Goal: Information Seeking & Learning: Check status

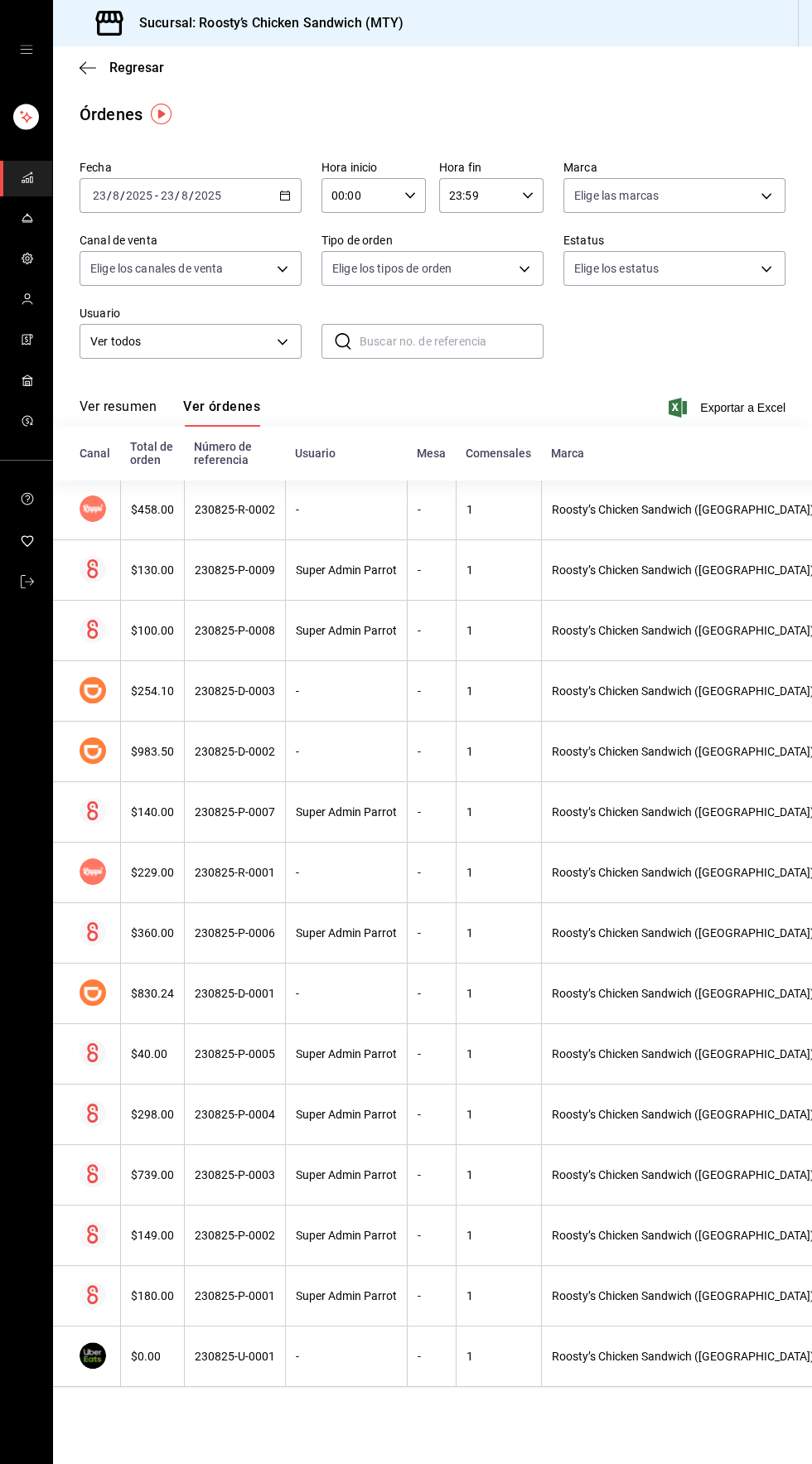
click at [167, 191] on input "23" at bounding box center [167, 195] width 14 height 14
click at [103, 246] on span "Hoy" at bounding box center [158, 245] width 129 height 17
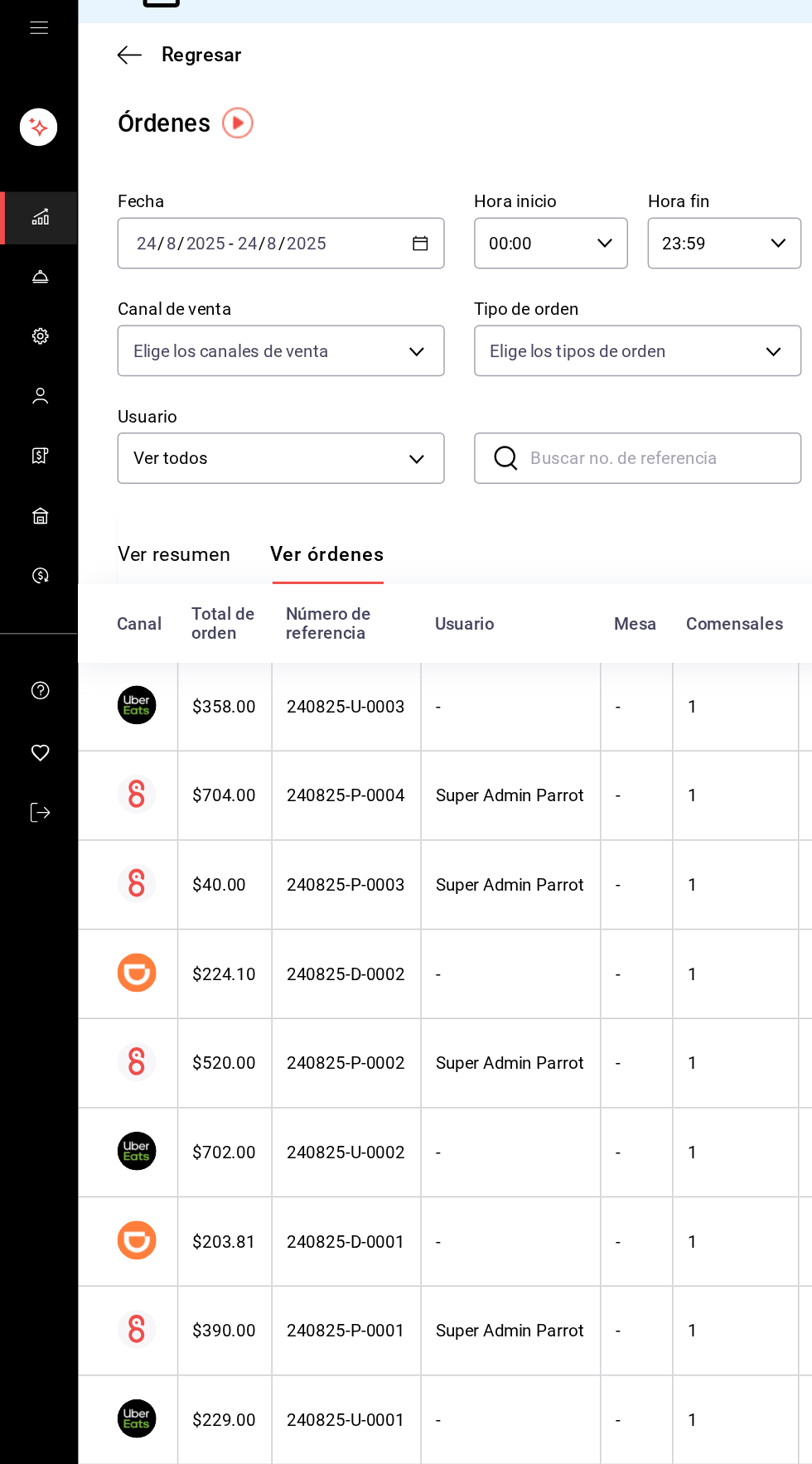
click at [21, 175] on icon "mailbox folders" at bounding box center [27, 177] width 14 height 14
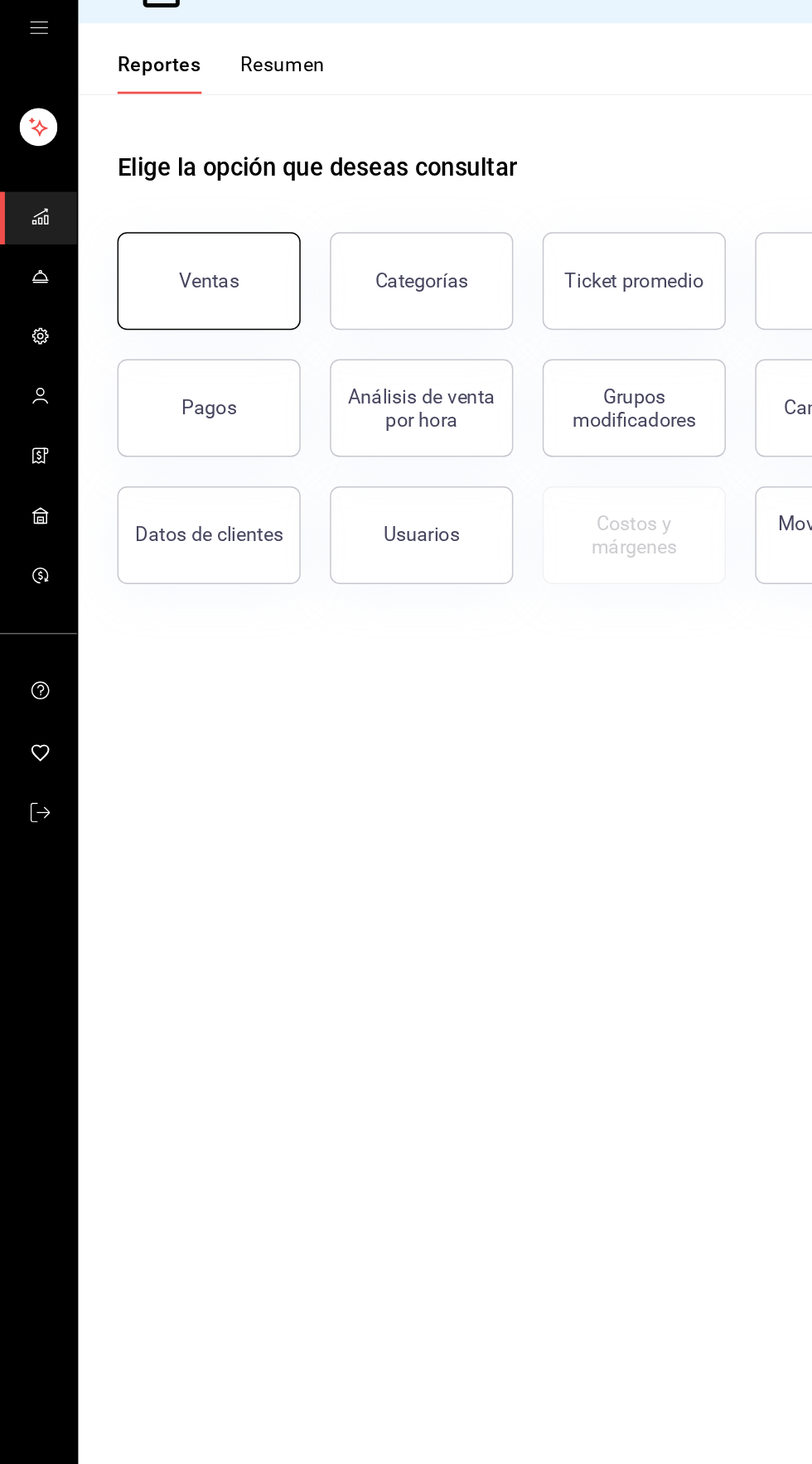
click at [115, 213] on button "Ventas" at bounding box center [141, 220] width 124 height 66
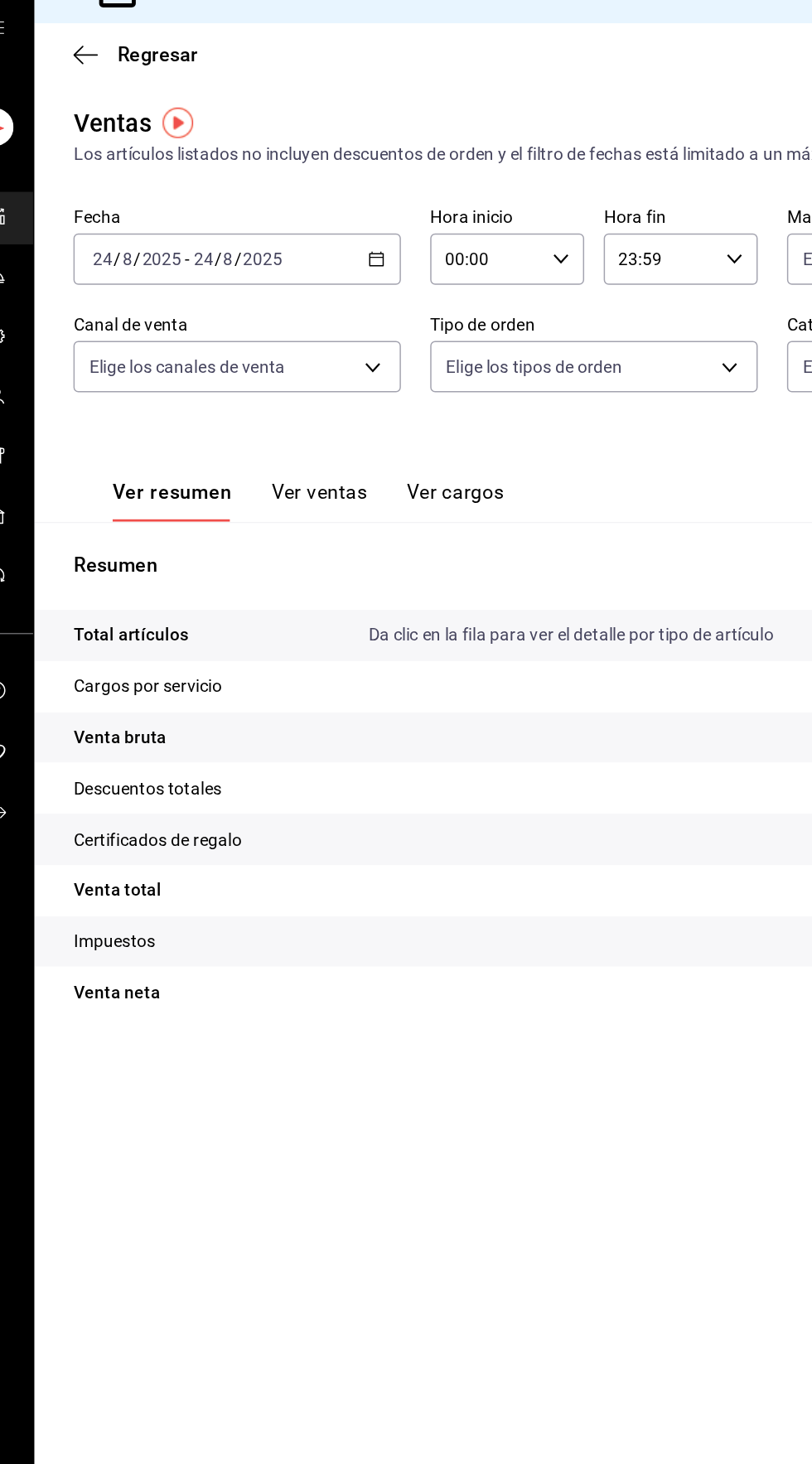
click at [224, 356] on button "Ver ventas" at bounding box center [246, 370] width 65 height 28
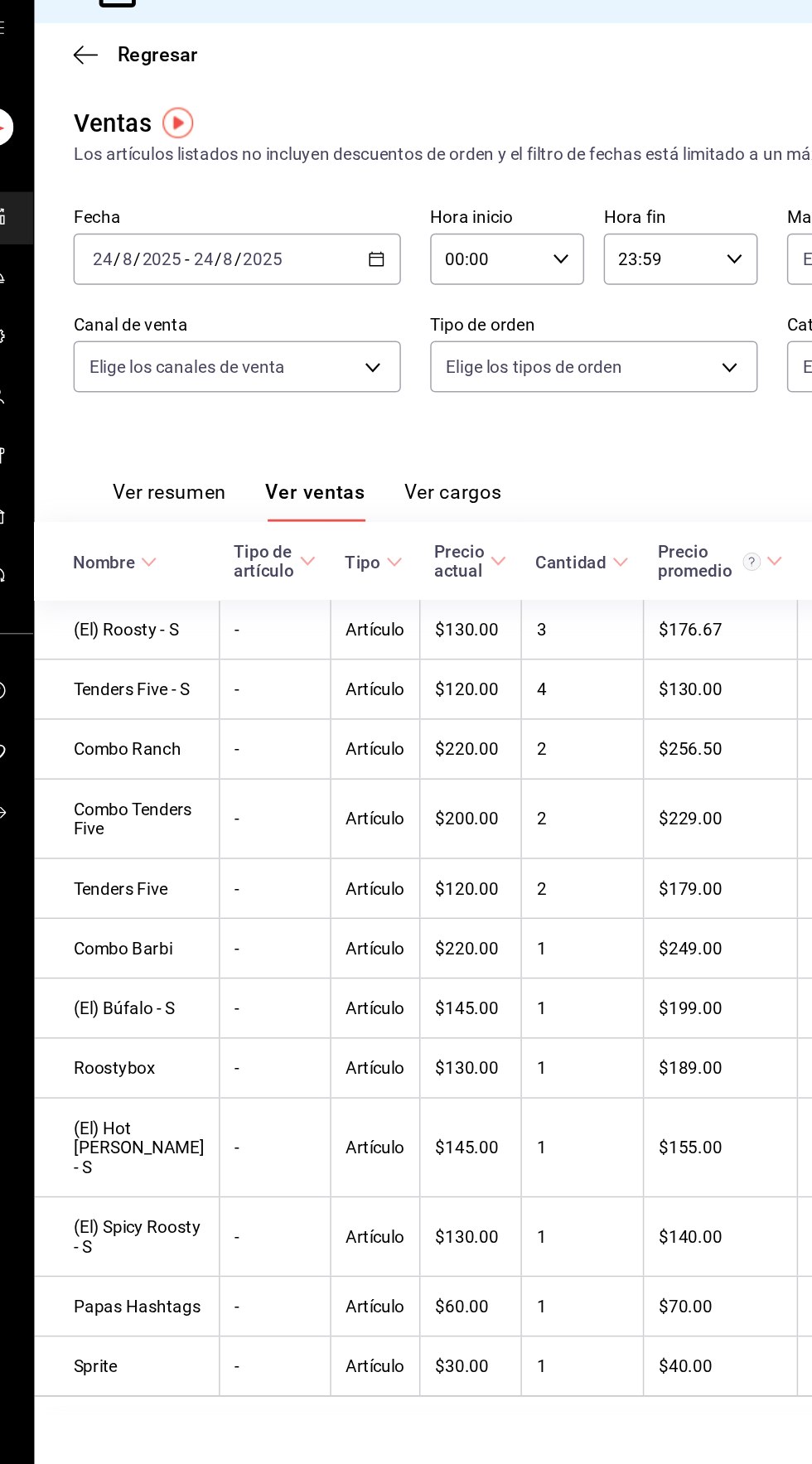
click at [122, 362] on button "Ver resumen" at bounding box center [144, 370] width 77 height 28
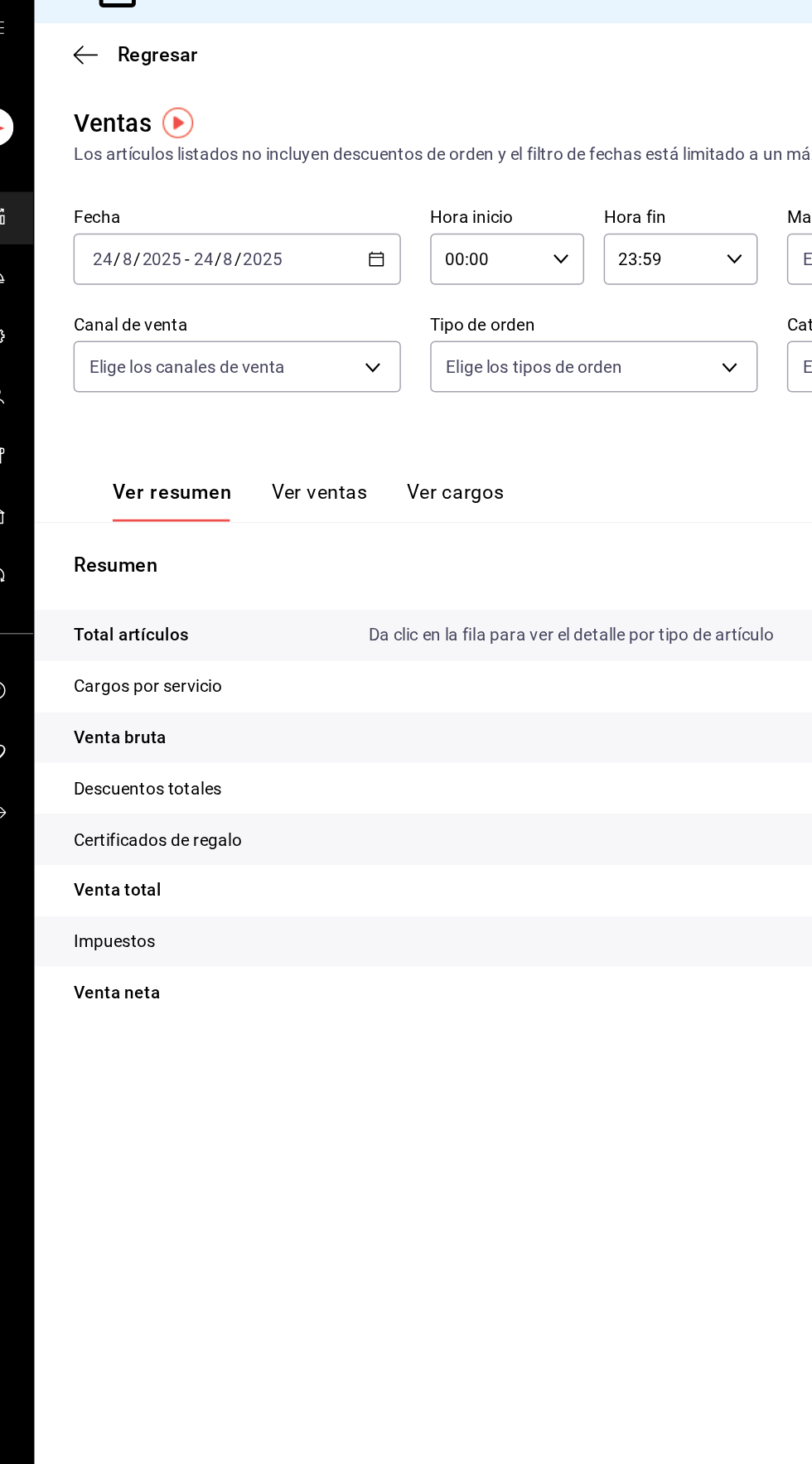
click at [284, 208] on icon "button" at bounding box center [285, 206] width 12 height 12
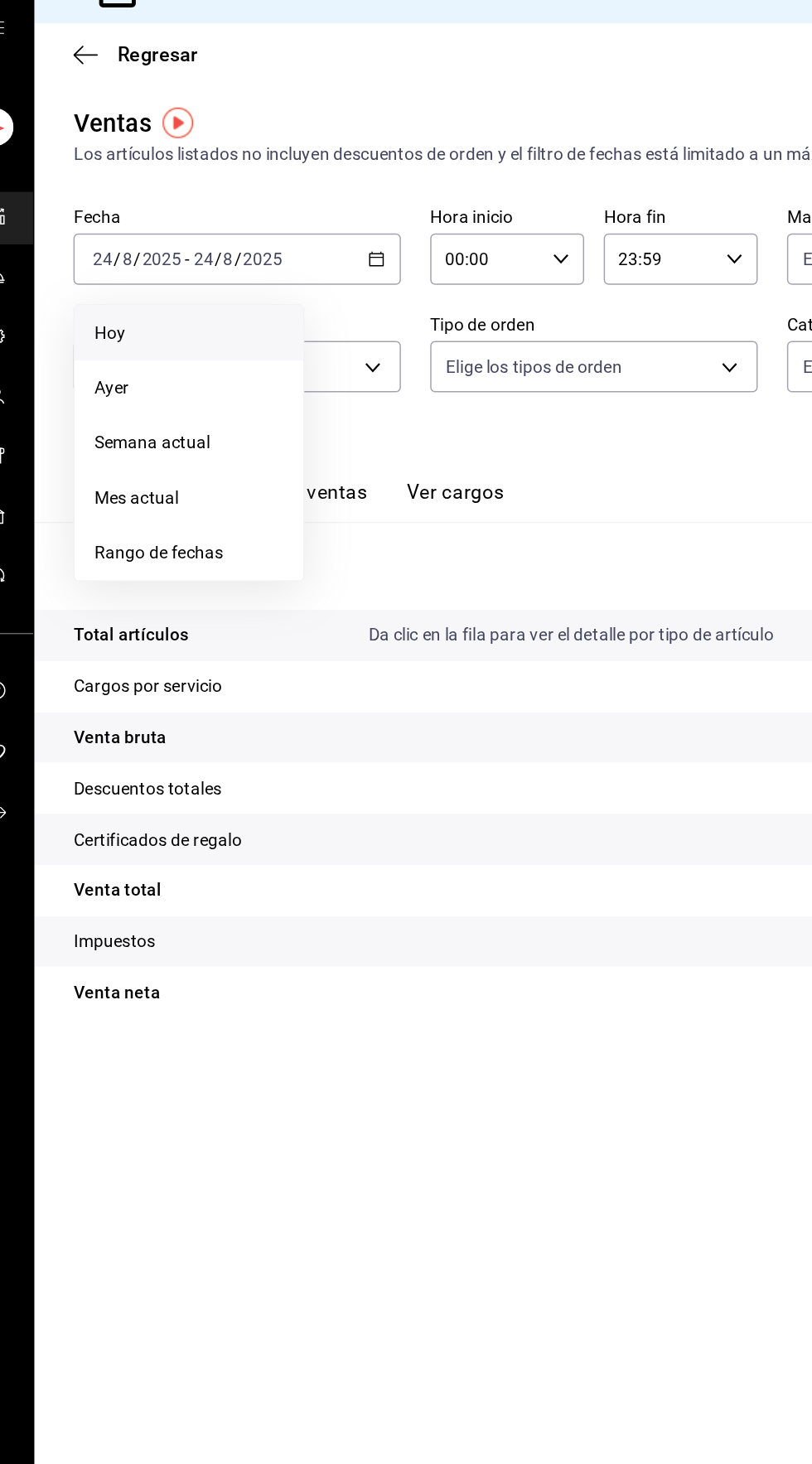
click at [124, 254] on span "Hoy" at bounding box center [158, 256] width 129 height 17
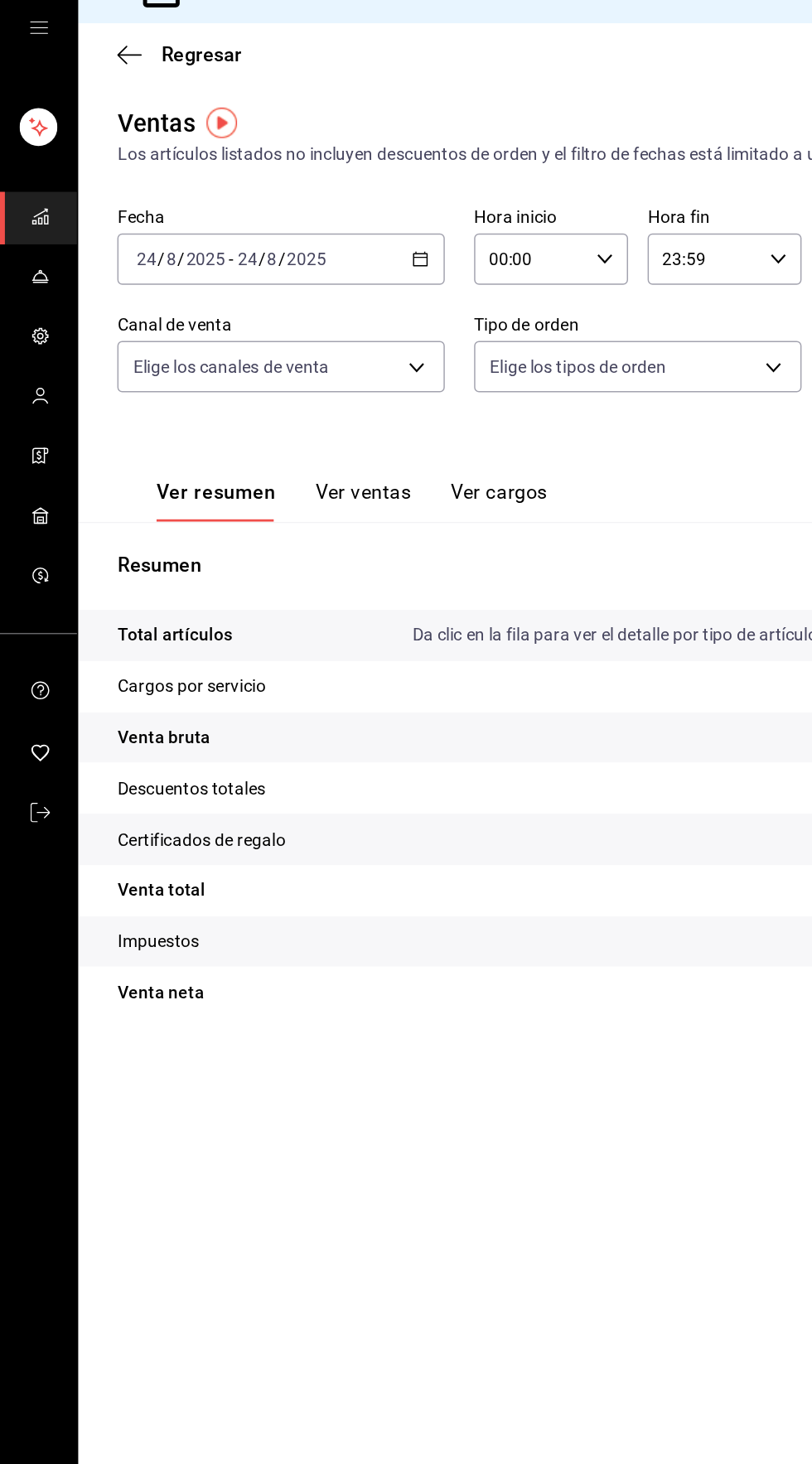
click at [284, 206] on icon "button" at bounding box center [285, 206] width 12 height 12
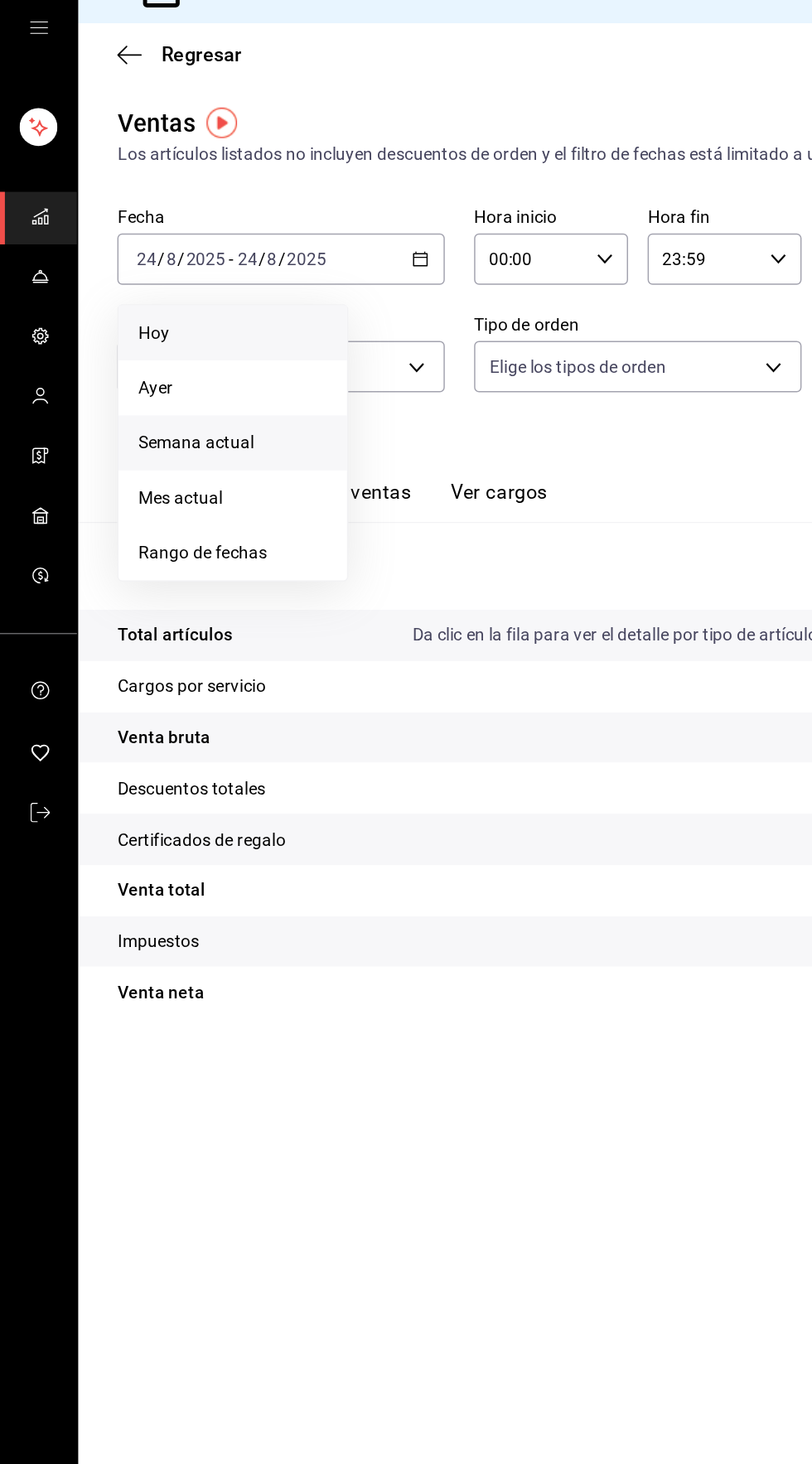
click at [103, 326] on span "Semana actual" at bounding box center [158, 330] width 129 height 17
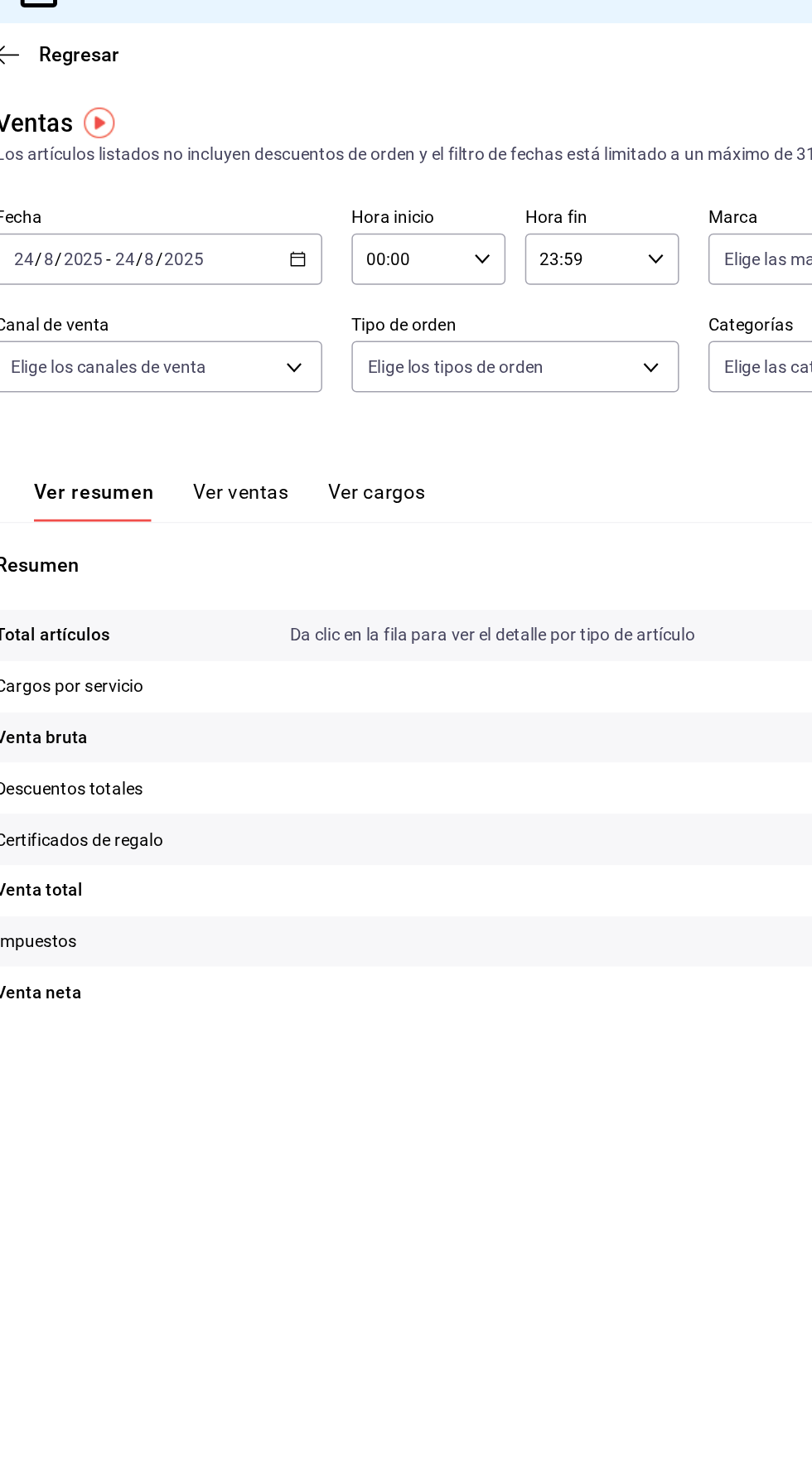
click at [285, 207] on icon "button" at bounding box center [285, 206] width 12 height 12
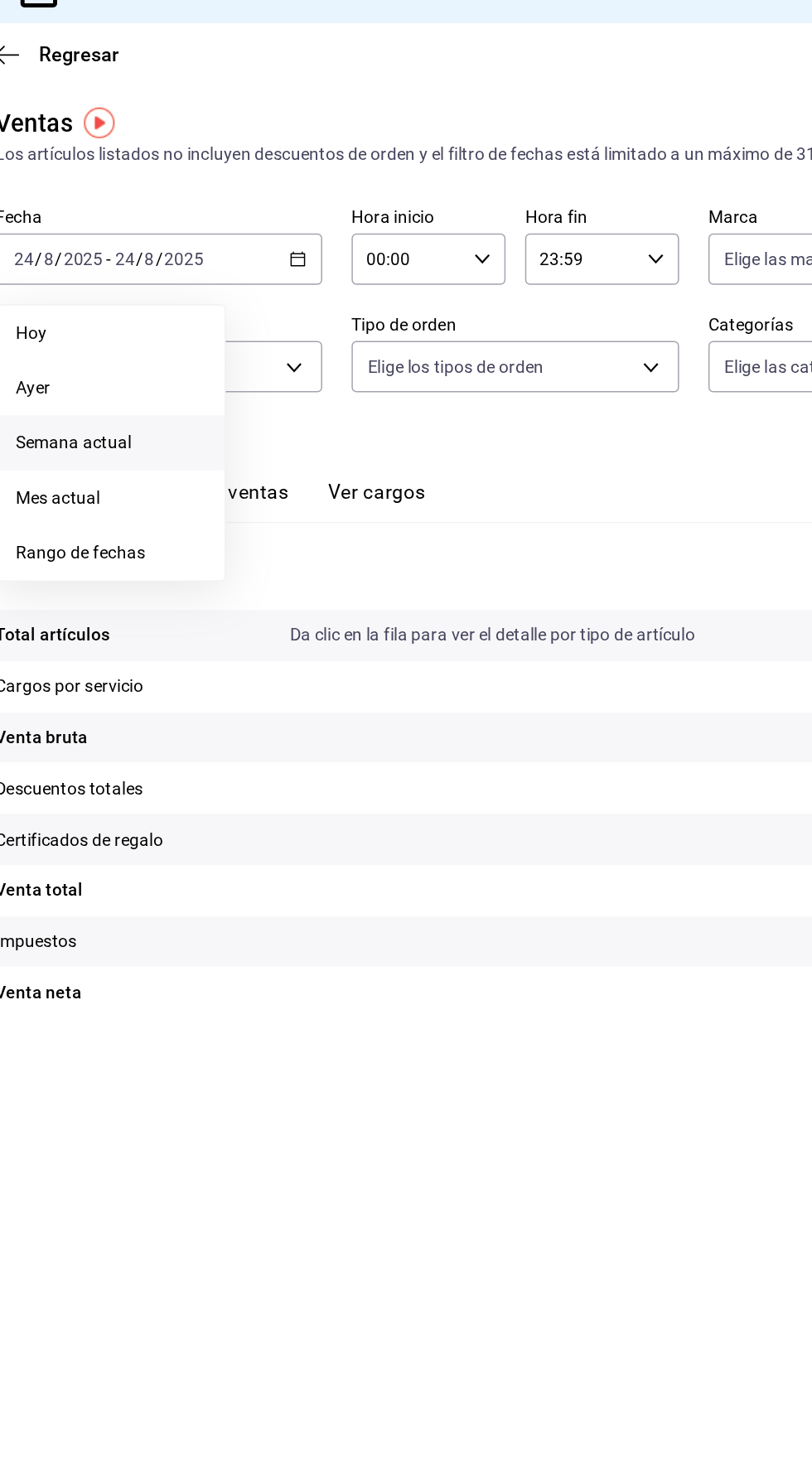
click at [122, 332] on span "Semana actual" at bounding box center [158, 330] width 129 height 17
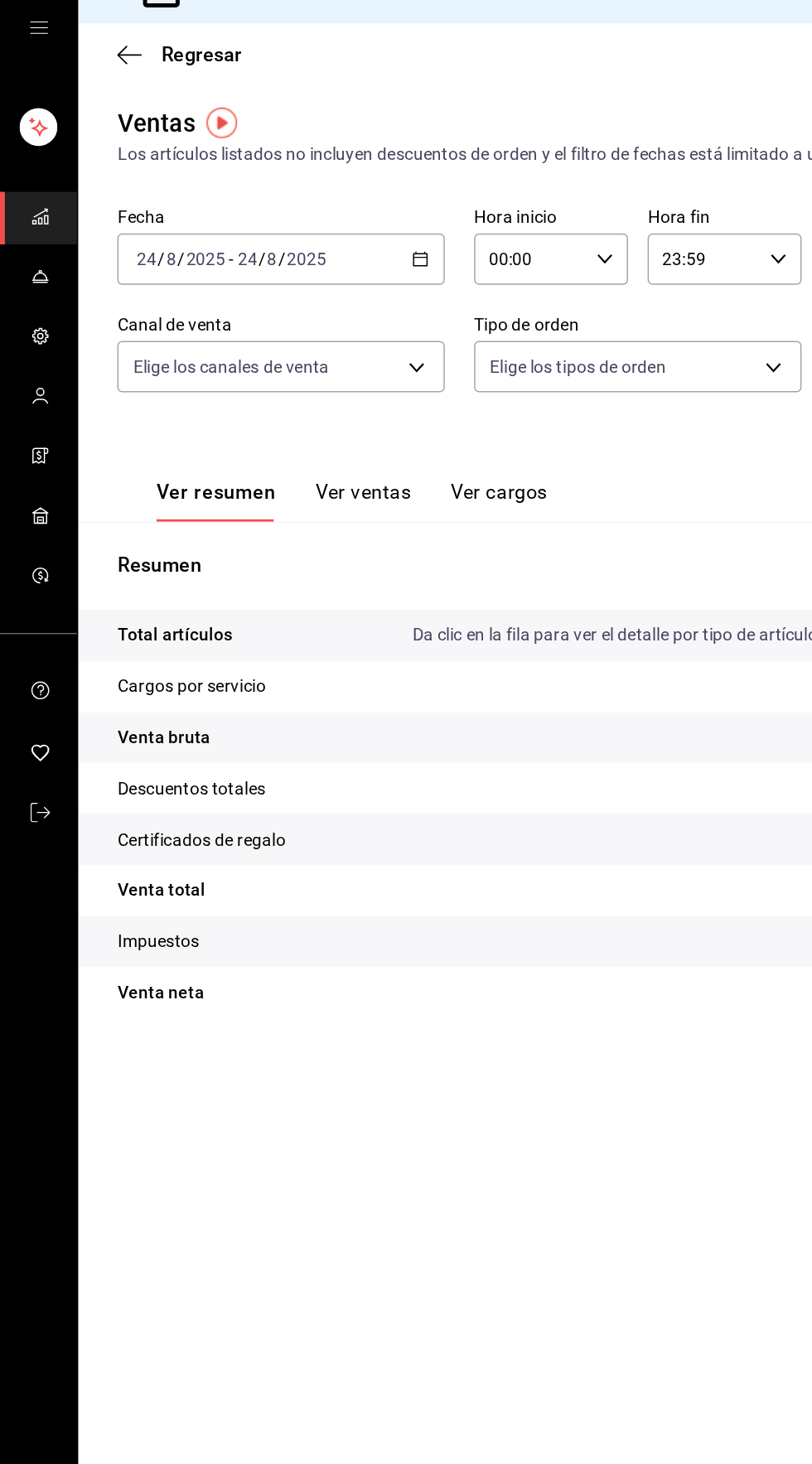
click at [140, 206] on input "2025" at bounding box center [139, 206] width 28 height 14
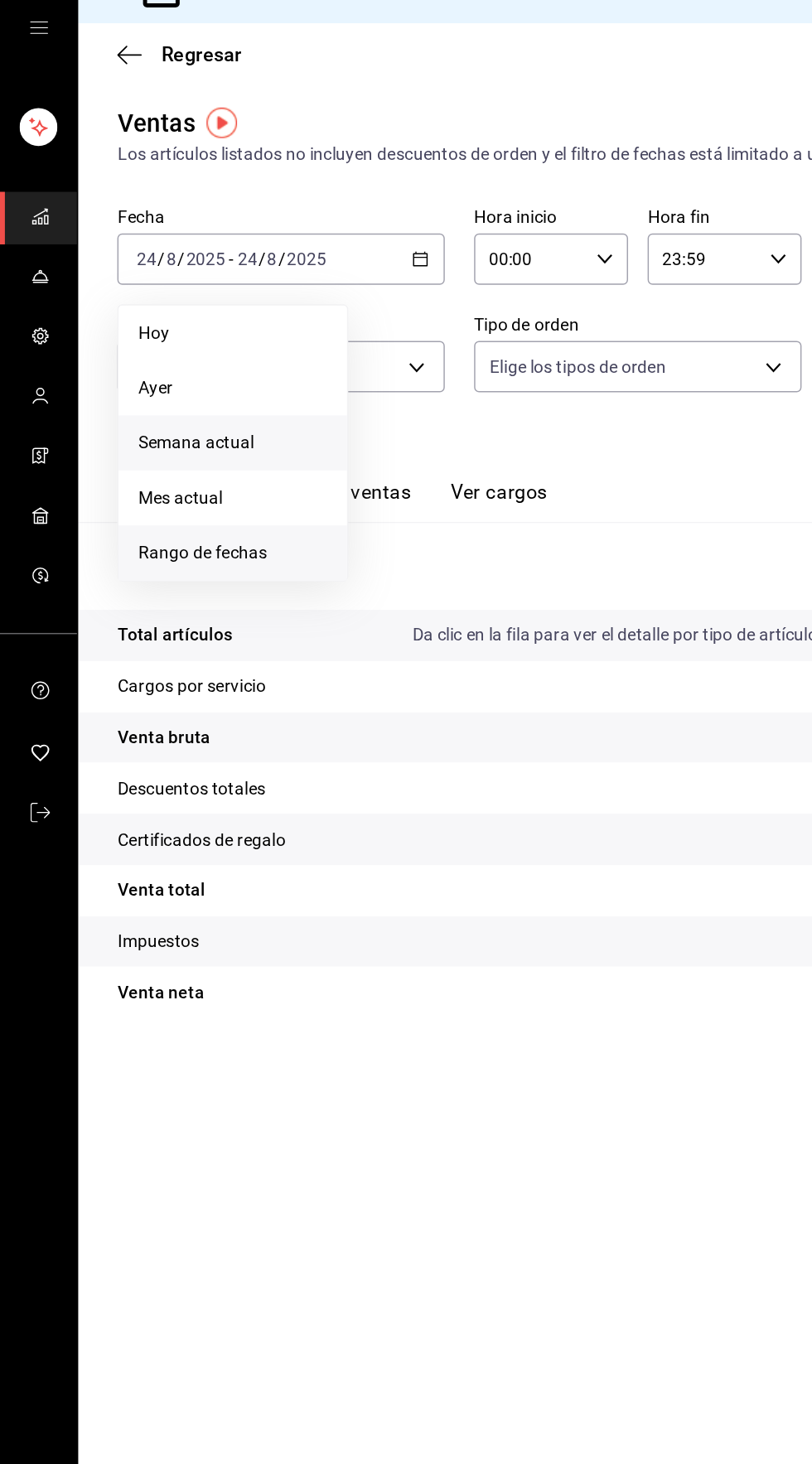
click at [101, 420] on li "Rango de fechas" at bounding box center [158, 405] width 155 height 37
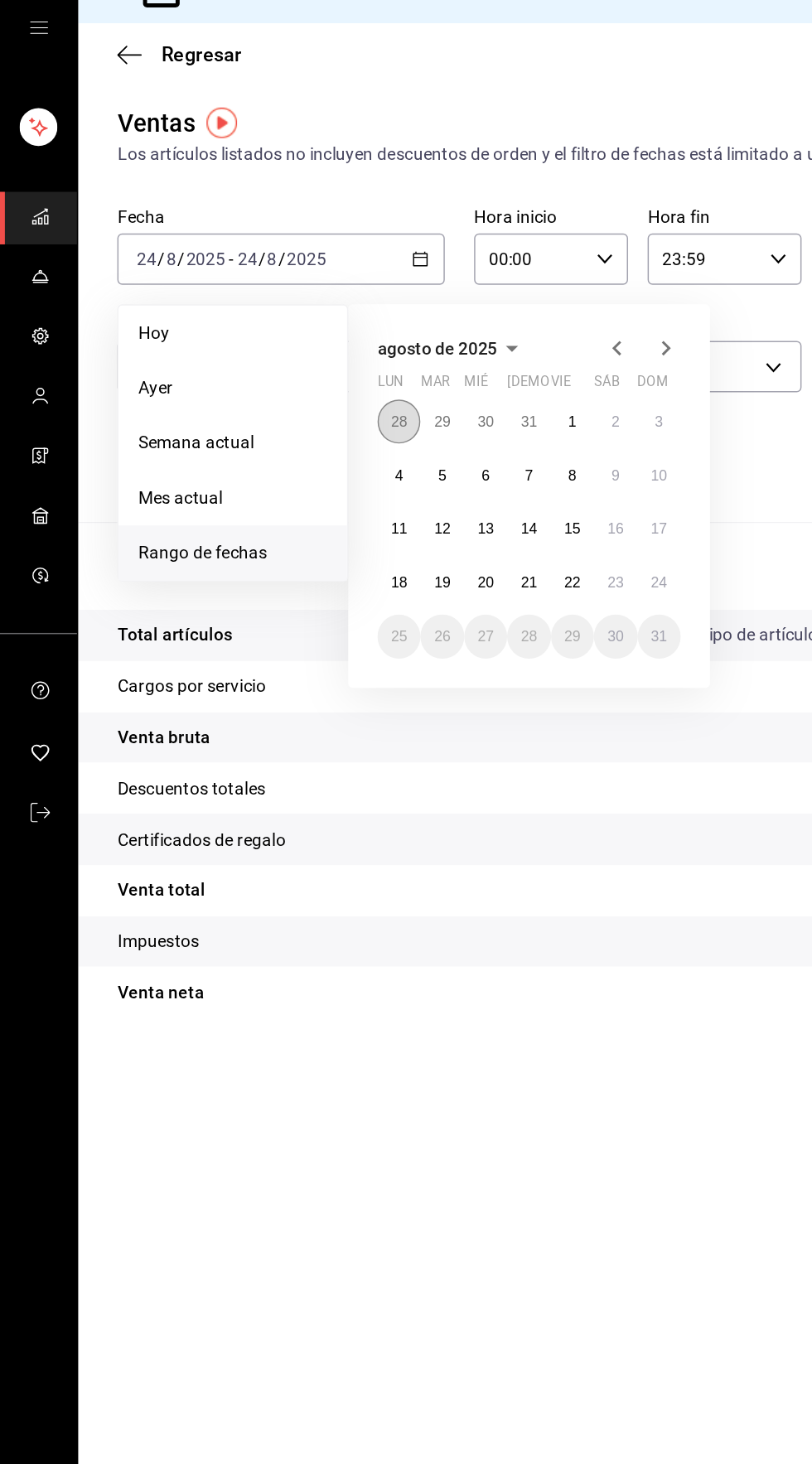
click at [270, 315] on abbr "28" at bounding box center [270, 316] width 11 height 12
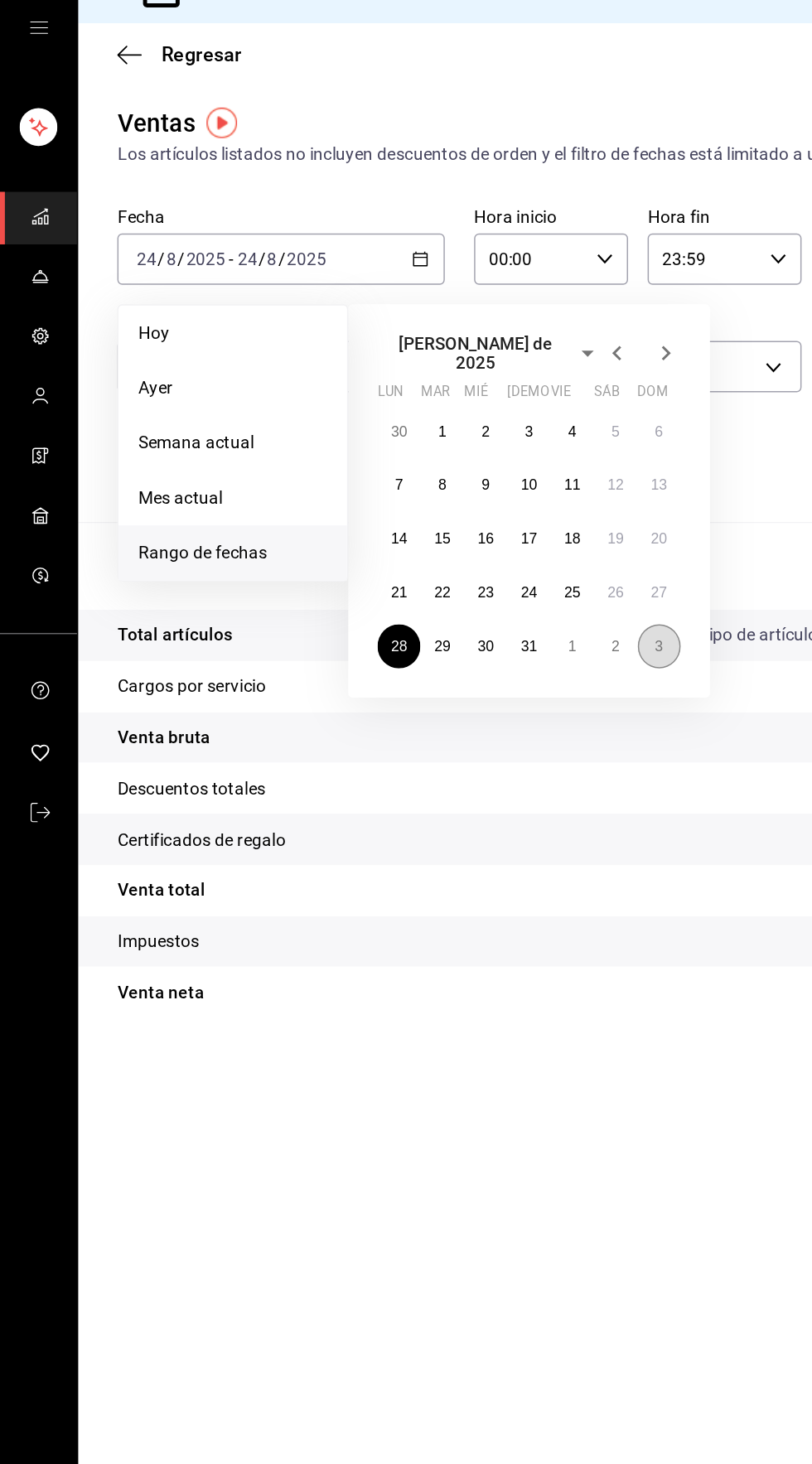
click at [447, 463] on abbr "3" at bounding box center [447, 469] width 5 height 12
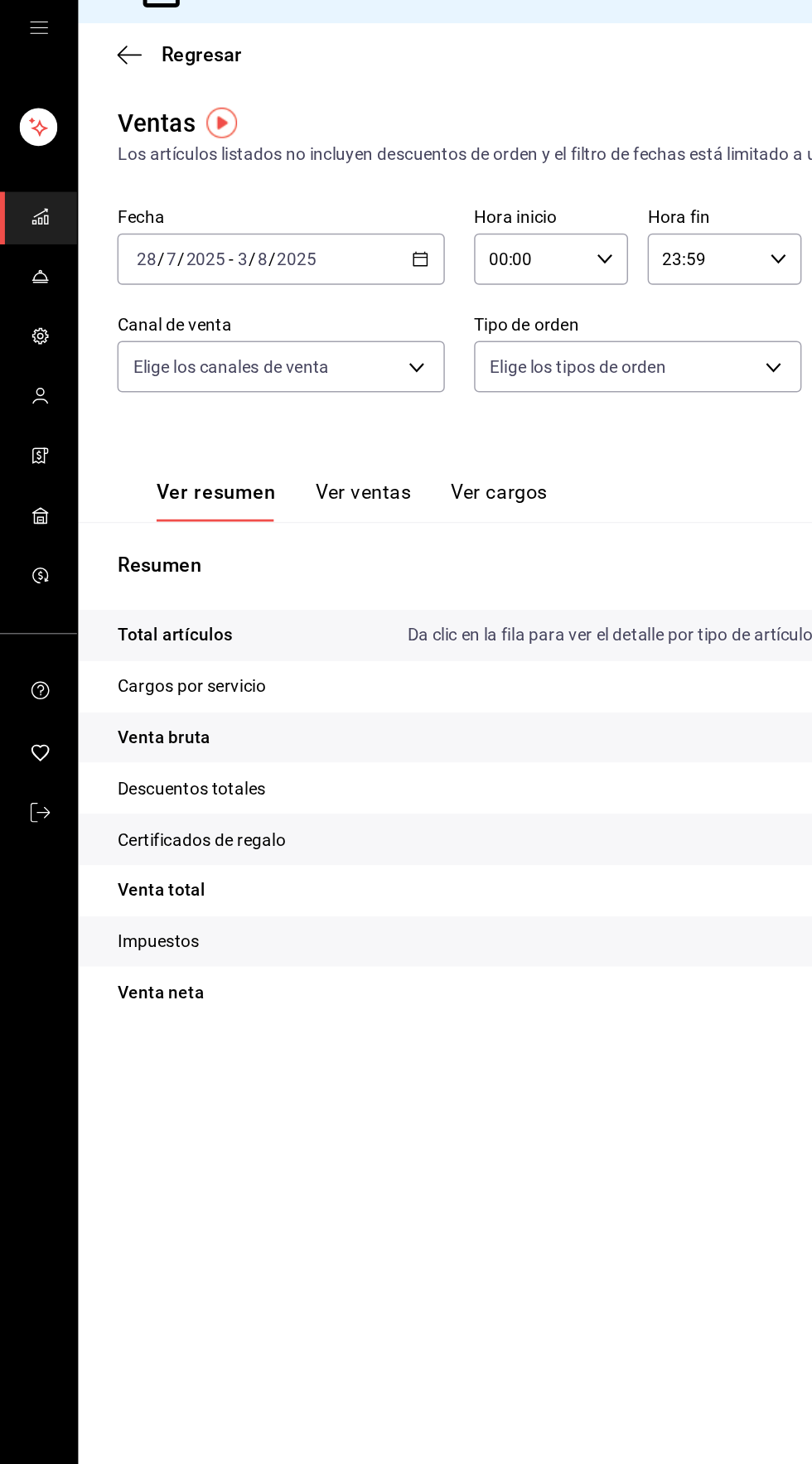
click at [296, 217] on div "[DATE] [DATE] - [DATE] [DATE]" at bounding box center [190, 206] width 222 height 34
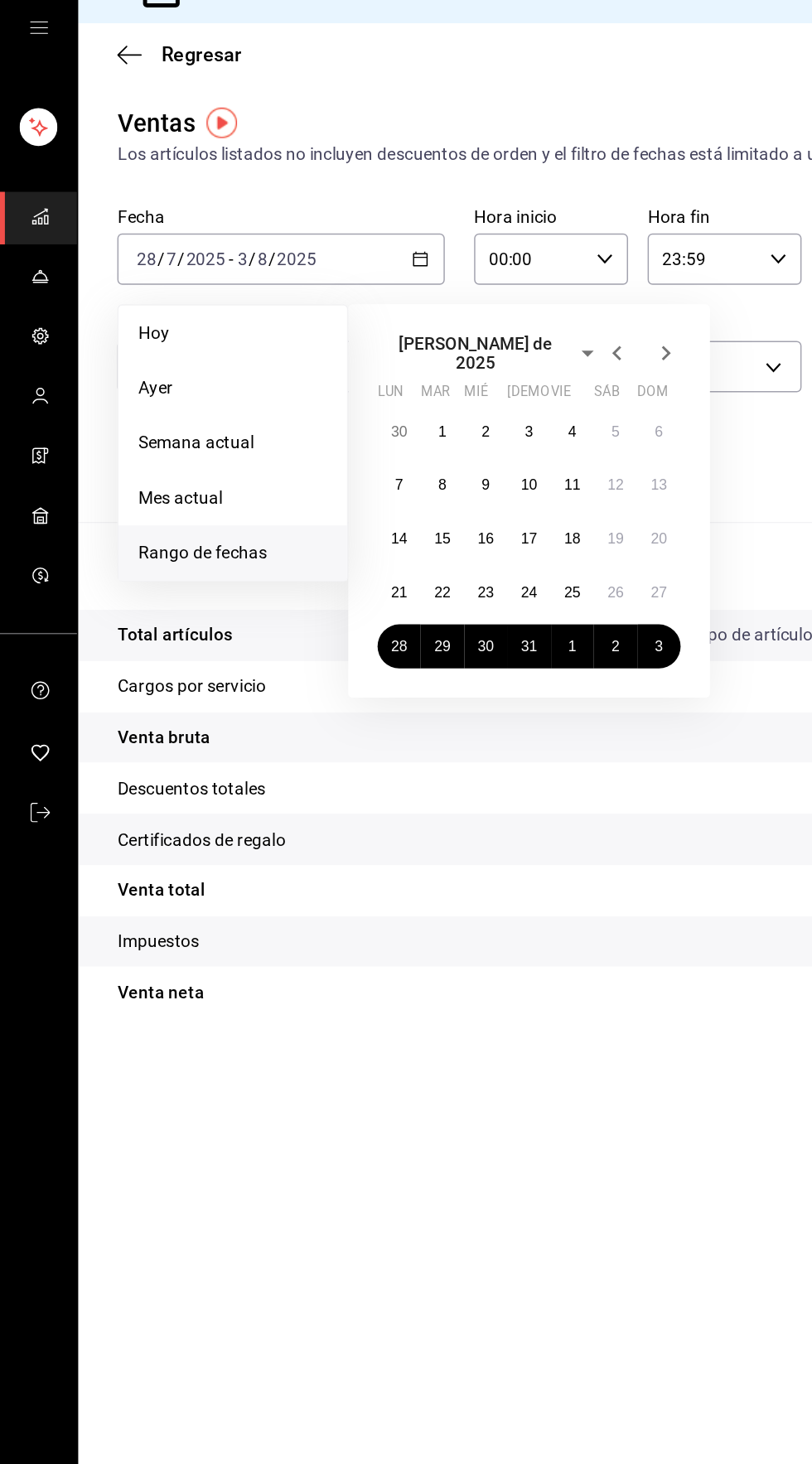
click at [476, 268] on div "[PERSON_NAME] de 2025 lun mar [PERSON_NAME] vie sáb dom 30 1 2 3 4 5 6 7 8 9 10…" at bounding box center [358, 370] width 246 height 267
click at [451, 266] on icon "button" at bounding box center [451, 270] width 20 height 20
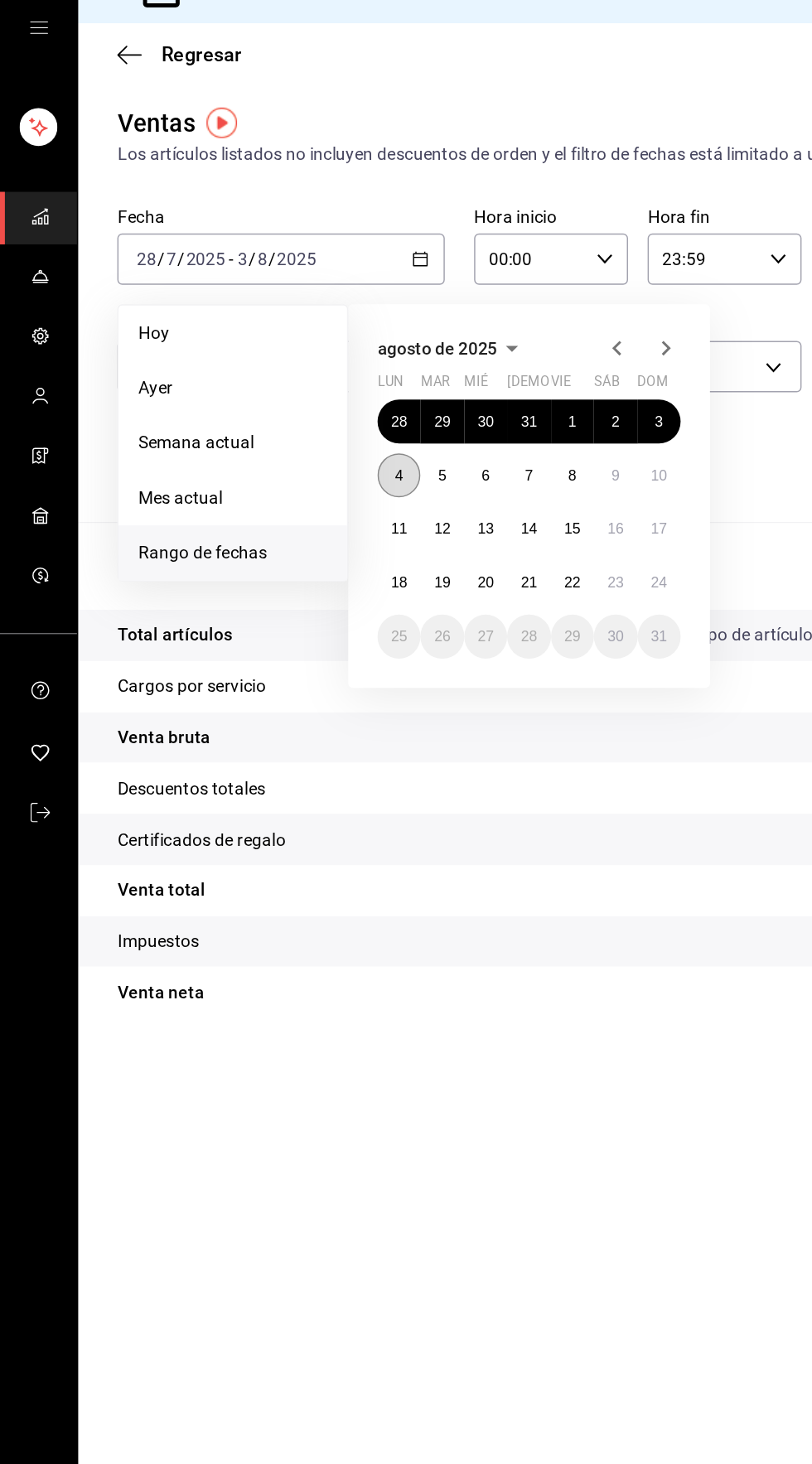
click at [270, 352] on abbr "4" at bounding box center [270, 353] width 5 height 12
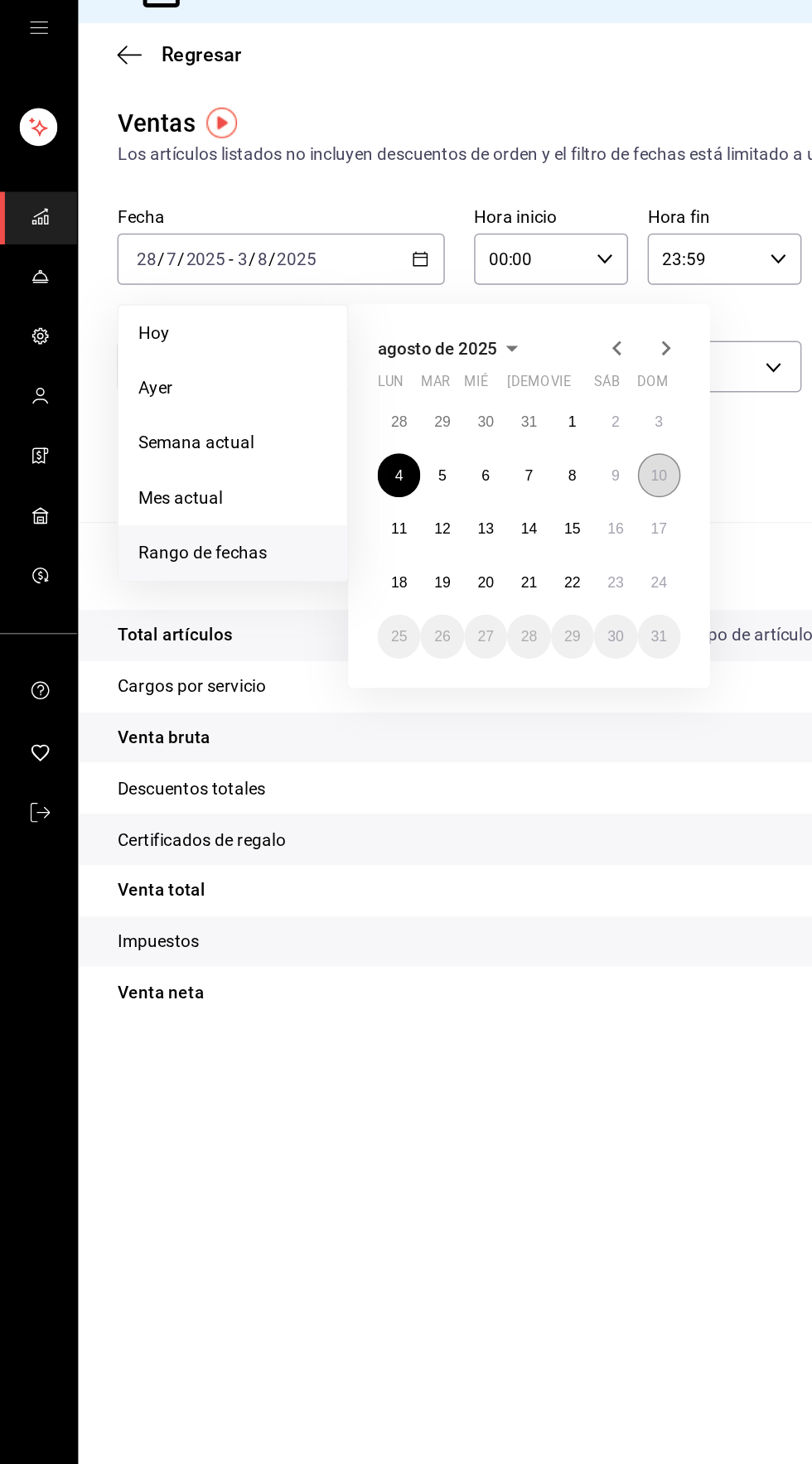
click at [460, 352] on button "10" at bounding box center [447, 353] width 29 height 30
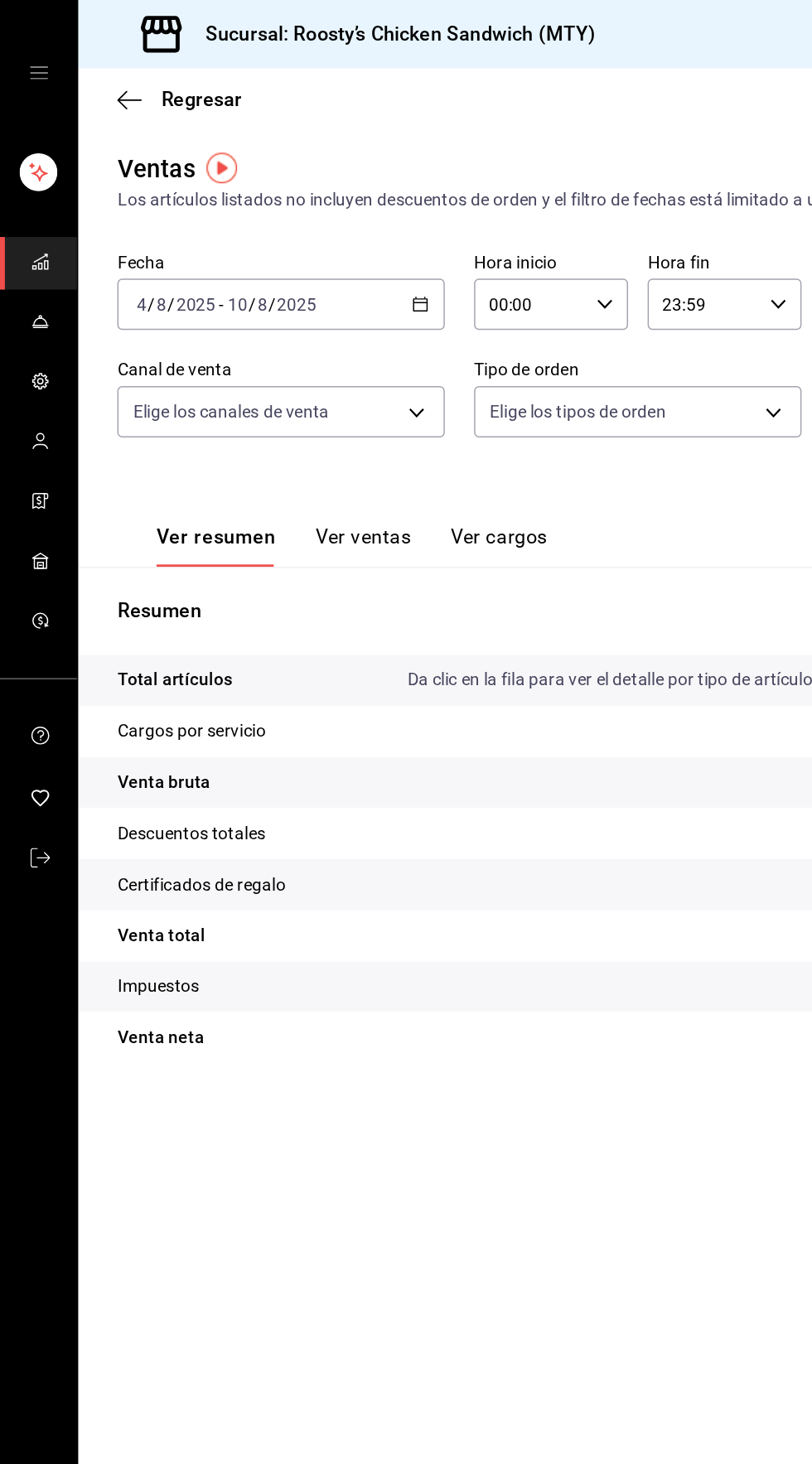
click at [285, 205] on \(Stroke\) "button" at bounding box center [285, 205] width 9 height 1
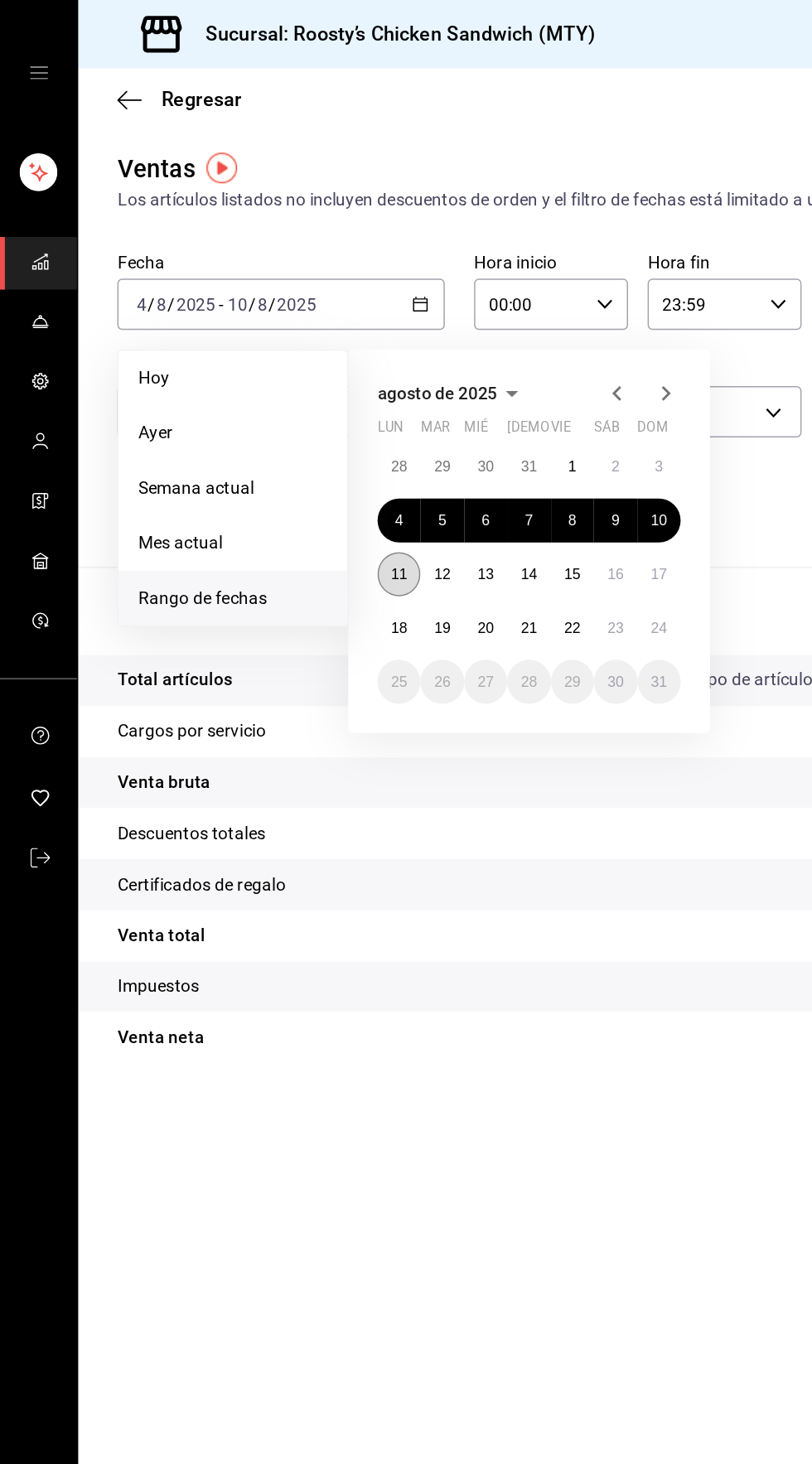
click at [270, 389] on abbr "11" at bounding box center [270, 389] width 11 height 12
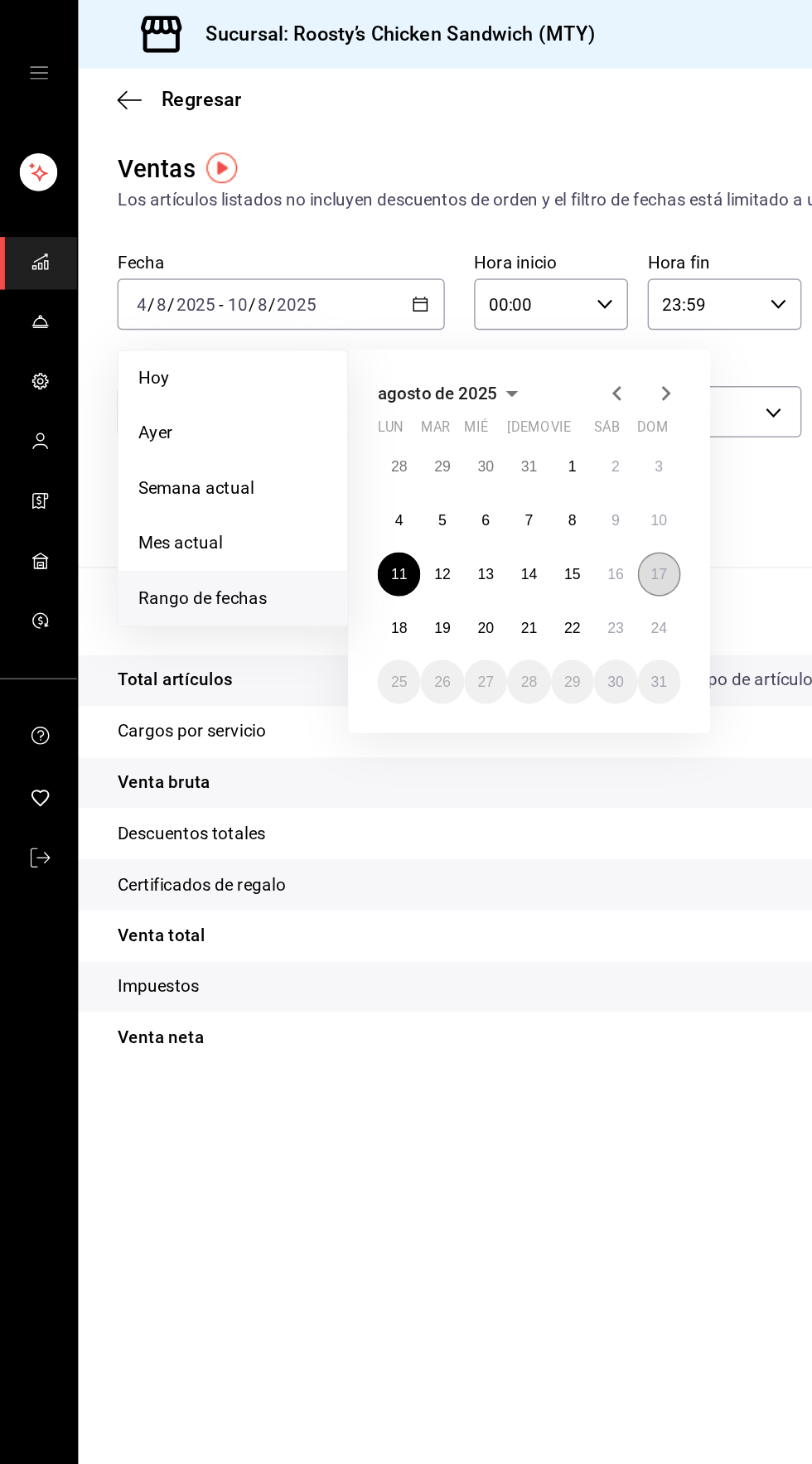
click at [454, 390] on button "17" at bounding box center [447, 389] width 29 height 30
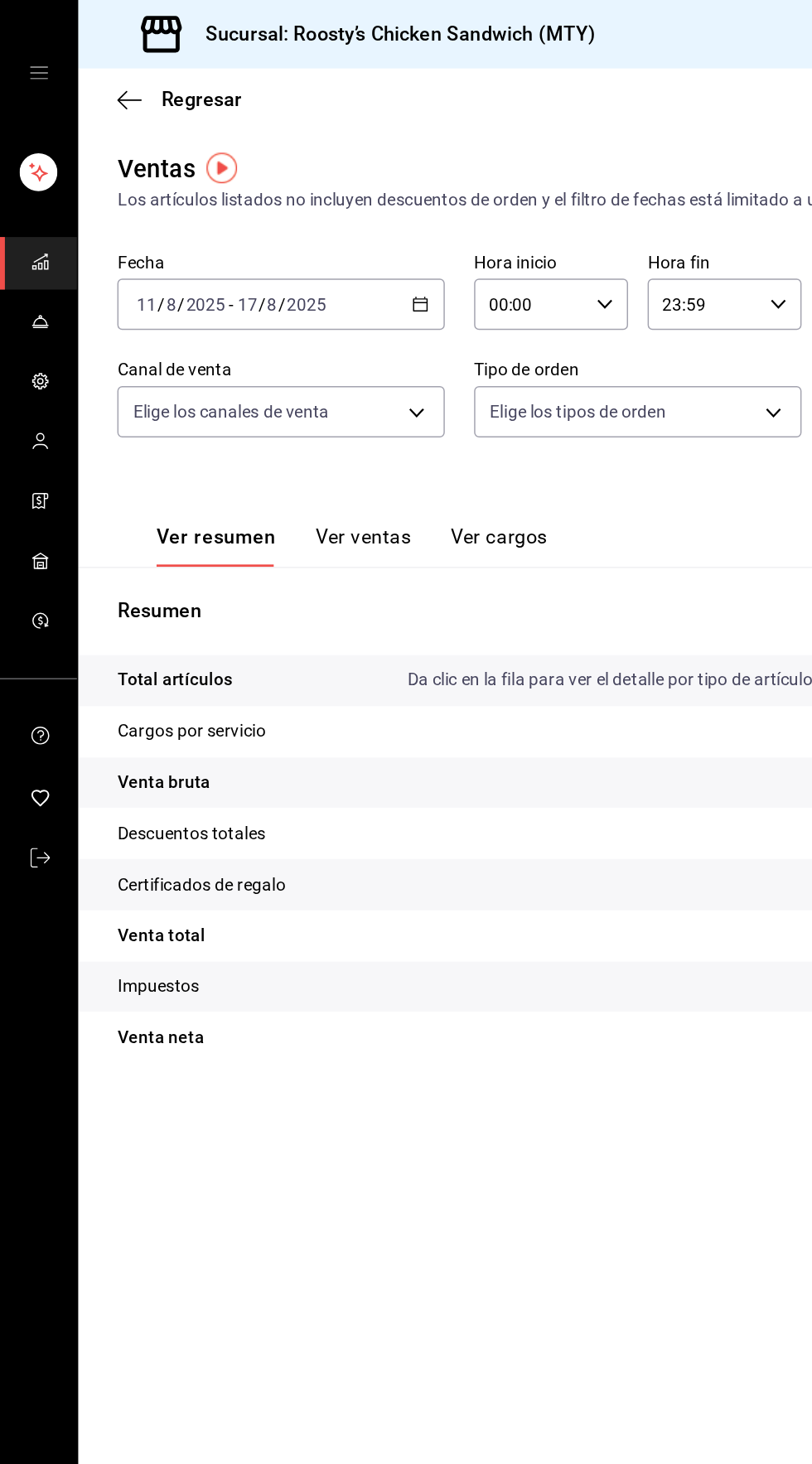
click at [287, 201] on \(Stroke\) "button" at bounding box center [287, 201] width 1 height 1
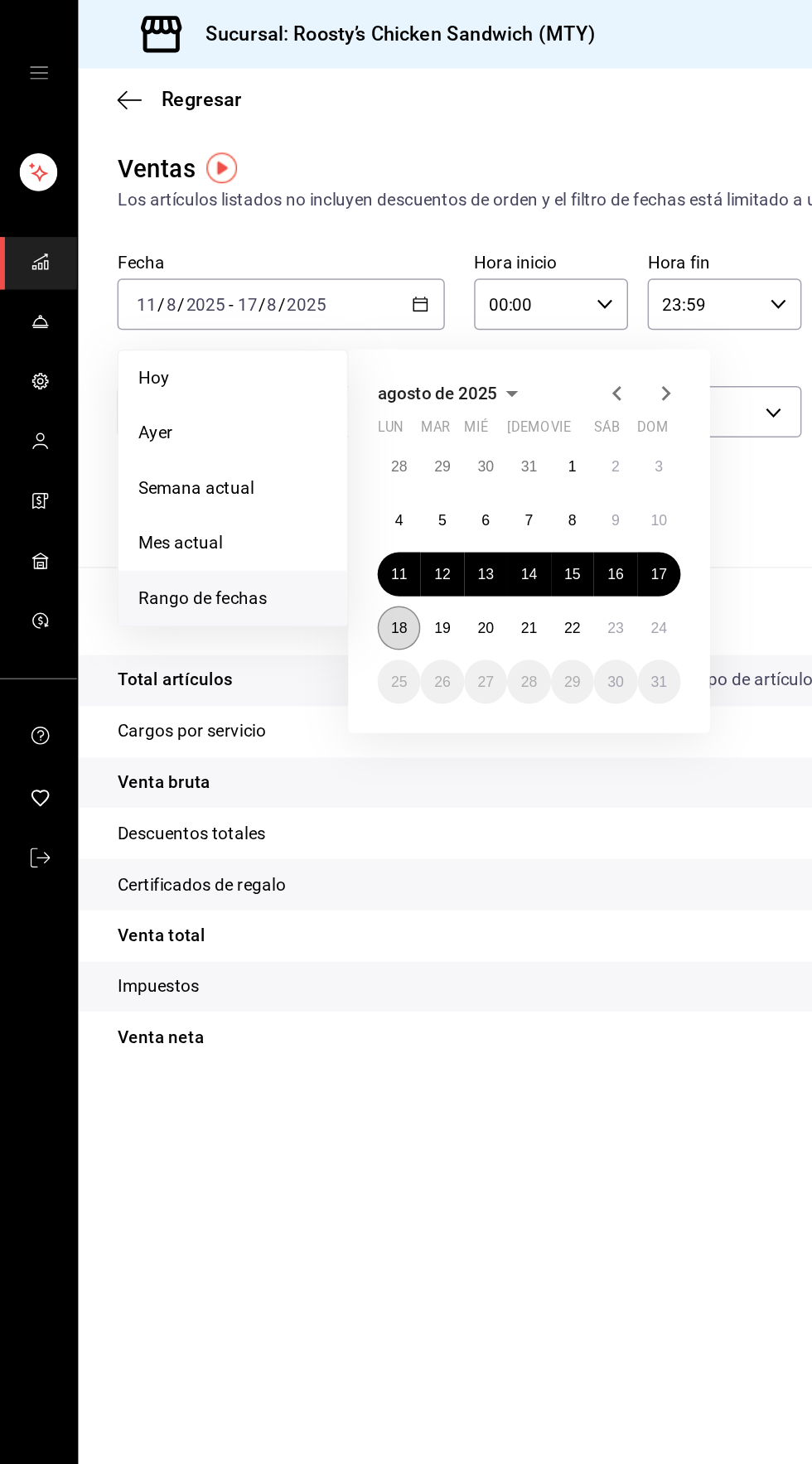
click at [270, 425] on abbr "18" at bounding box center [270, 425] width 11 height 12
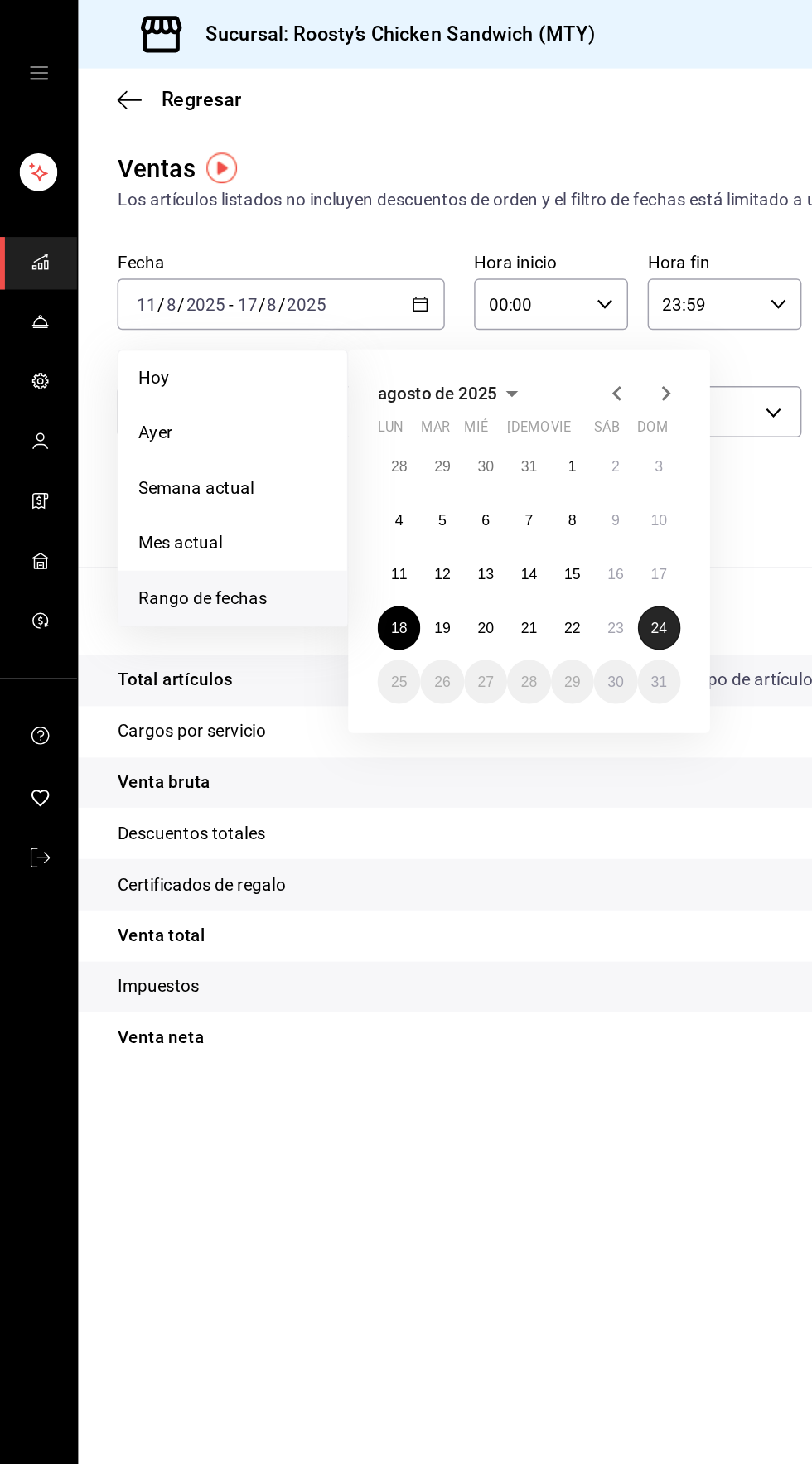
click at [456, 425] on button "24" at bounding box center [447, 425] width 29 height 30
